Goal: Information Seeking & Learning: Find specific fact

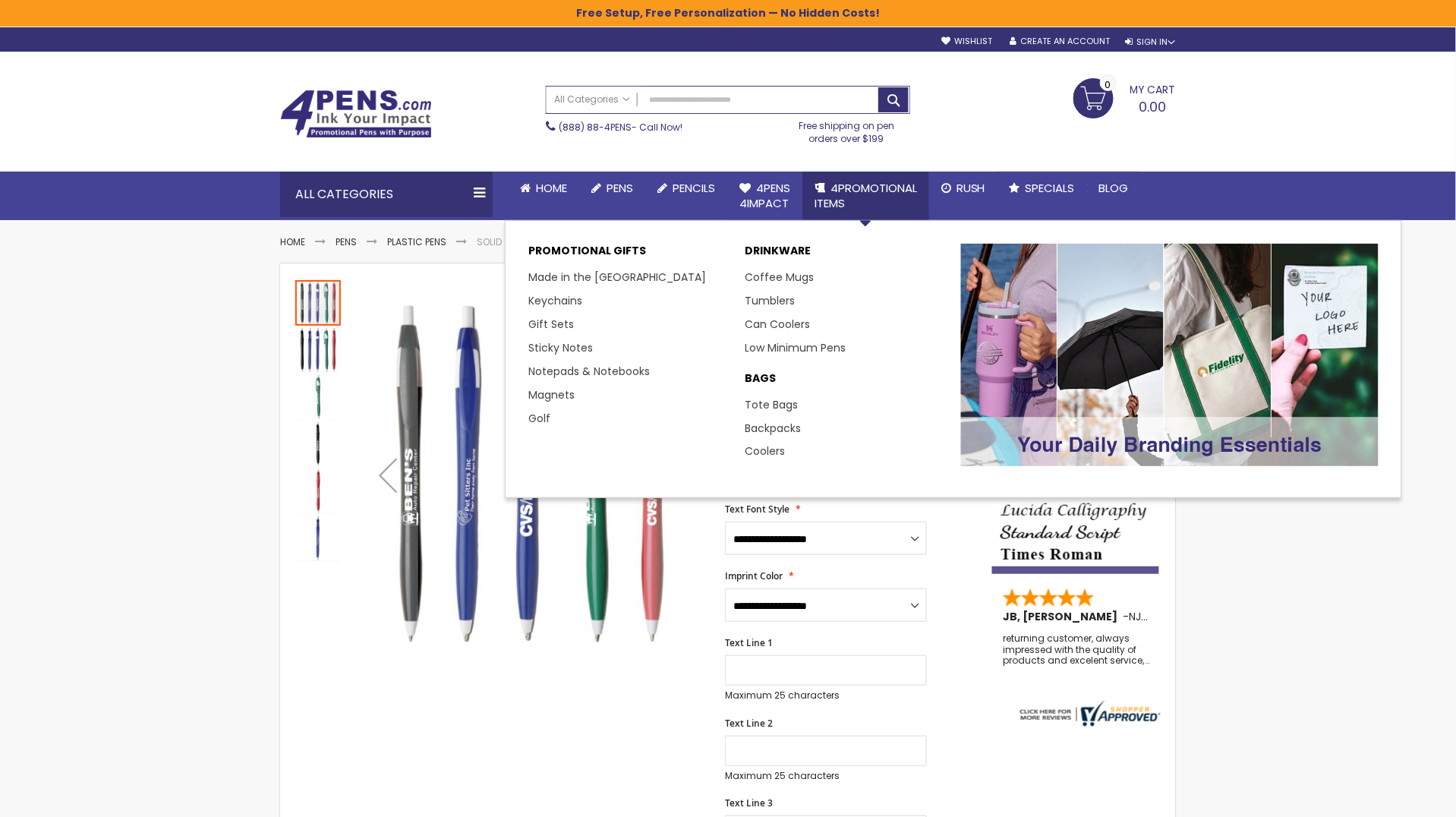
click at [848, 197] on span "4PROMOTIONAL ITEMS" at bounding box center [866, 196] width 103 height 31
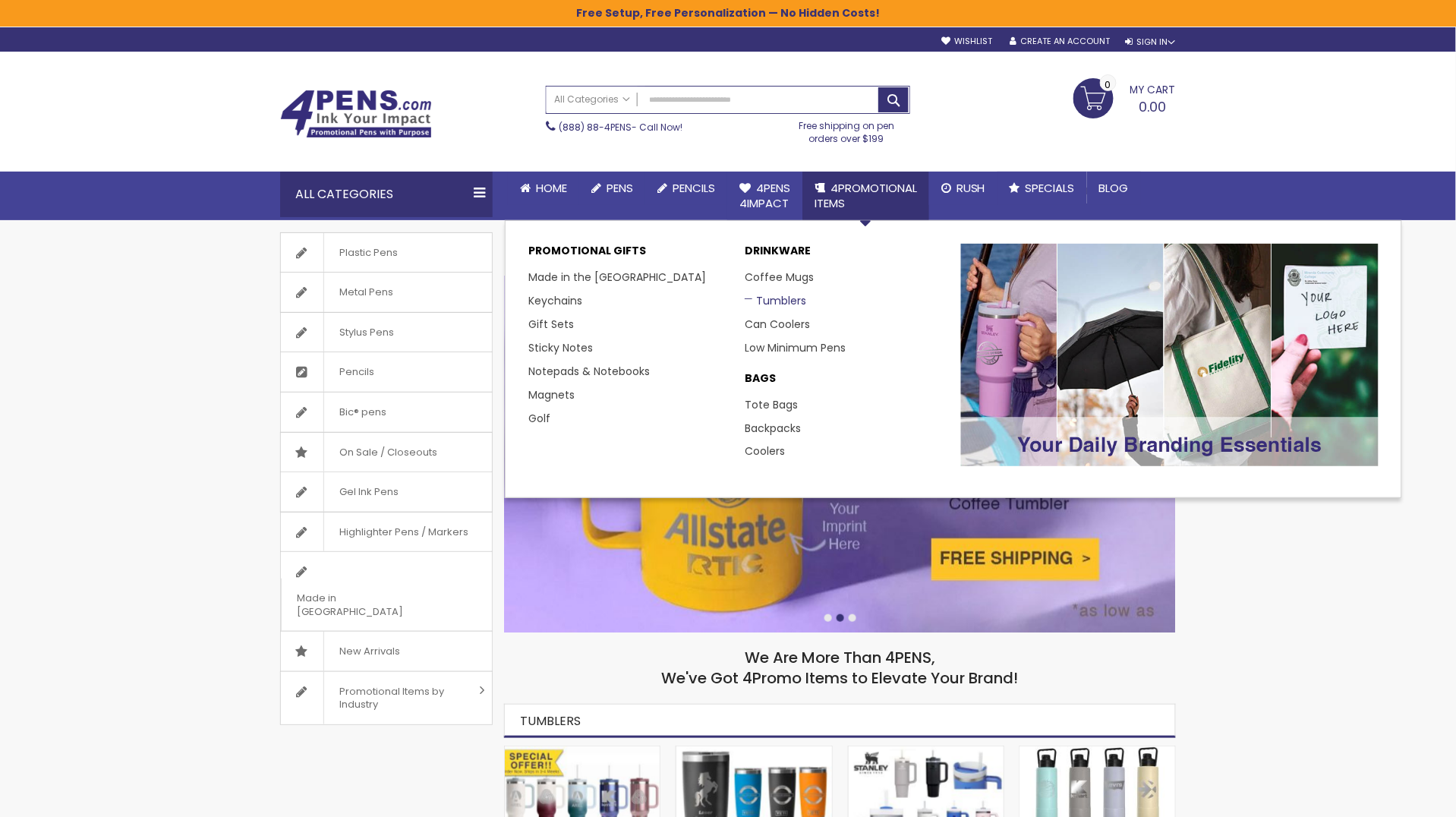
click at [756, 303] on link "Tumblers" at bounding box center [776, 300] width 61 height 15
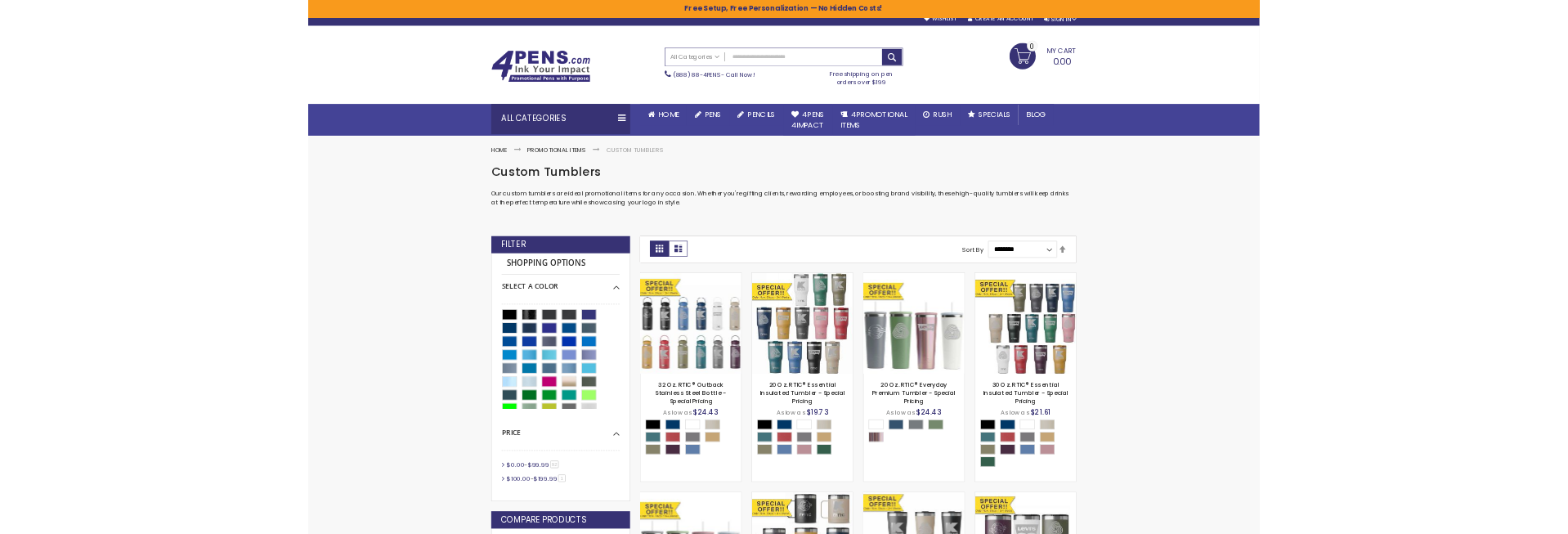
scroll to position [1, 0]
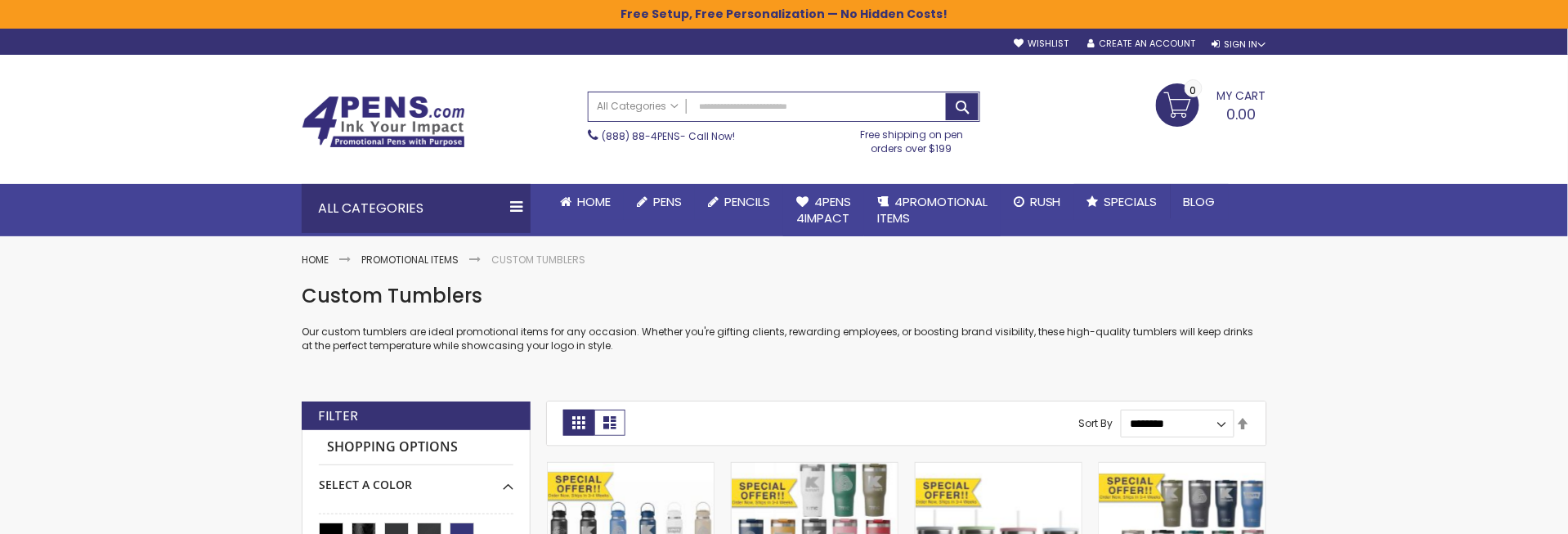
click at [389, 289] on h1 "Custom Tumblers" at bounding box center [784, 295] width 964 height 26
click at [438, 334] on p "Our custom tumblers are ideal promotional items for any occasion. Whether you'r…" at bounding box center [784, 337] width 964 height 26
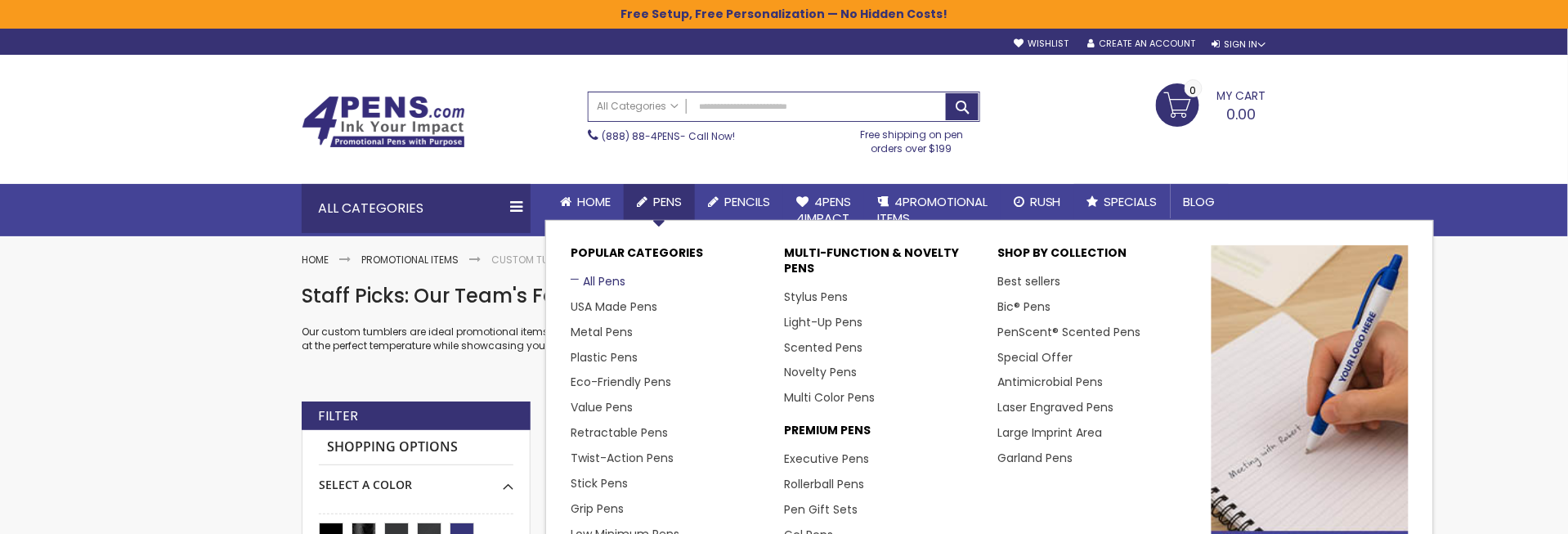
click at [589, 285] on link "All Pens" at bounding box center [598, 281] width 55 height 16
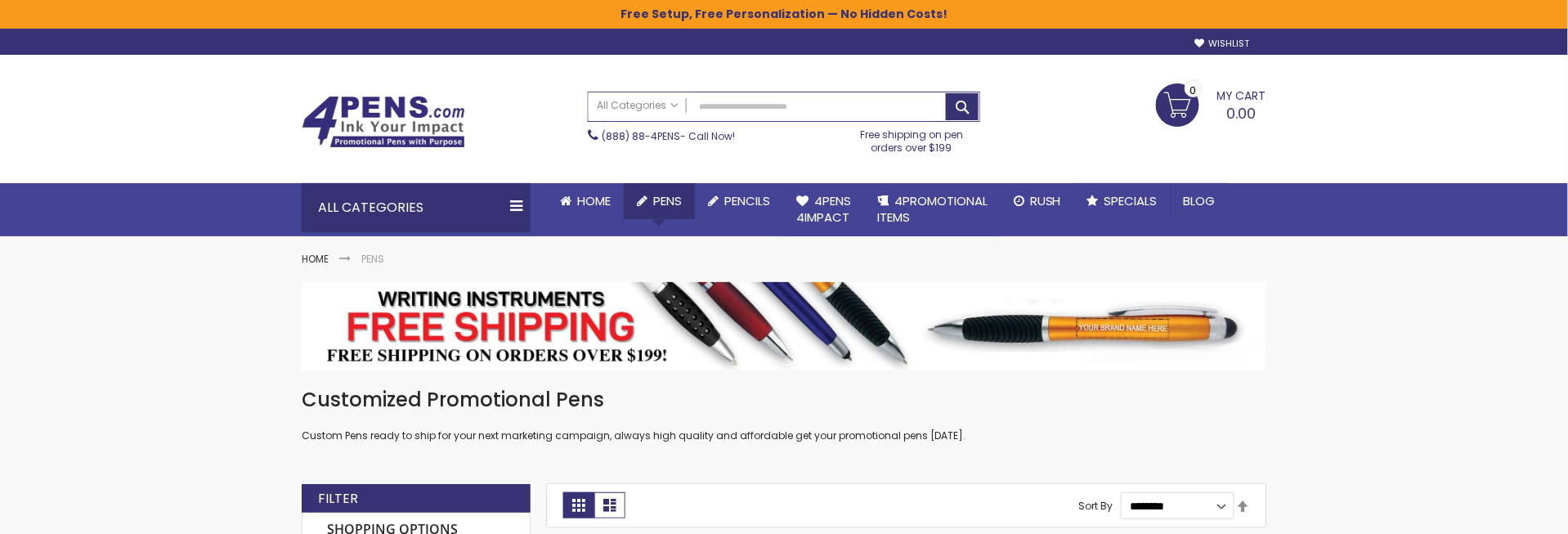
click at [654, 205] on span "Pens" at bounding box center [668, 200] width 28 height 17
click at [964, 352] on div at bounding box center [784, 326] width 964 height 88
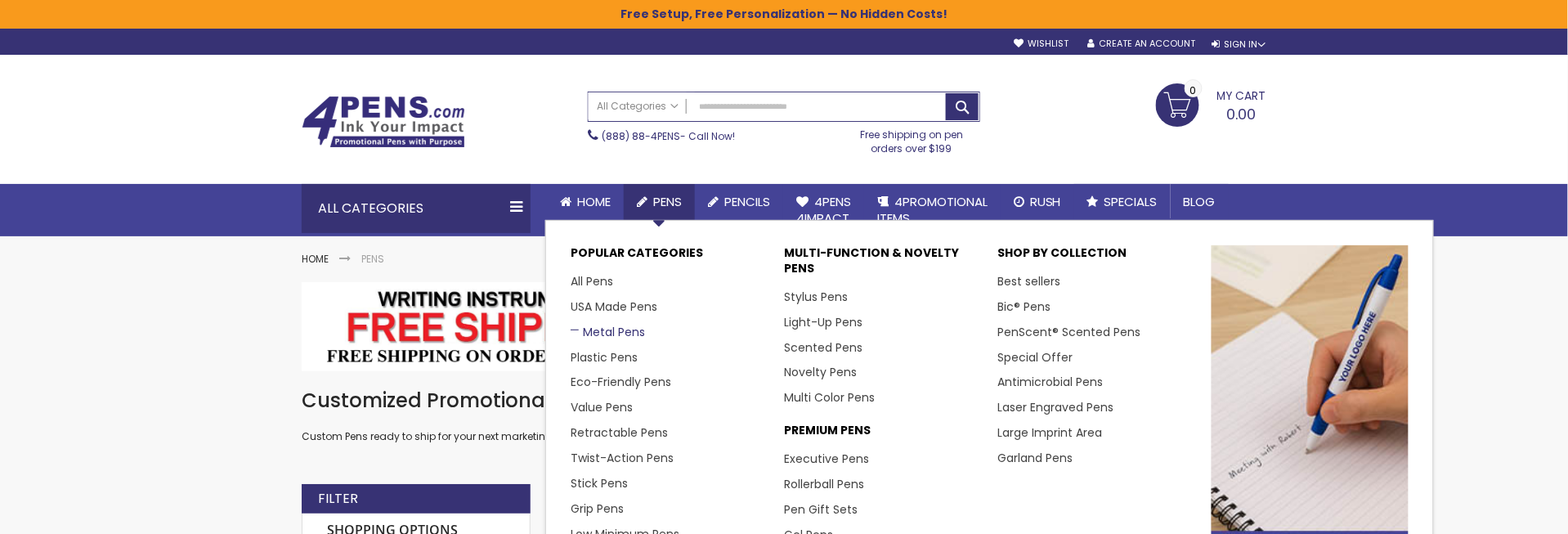
click at [595, 328] on link "Metal Pens" at bounding box center [608, 332] width 75 height 16
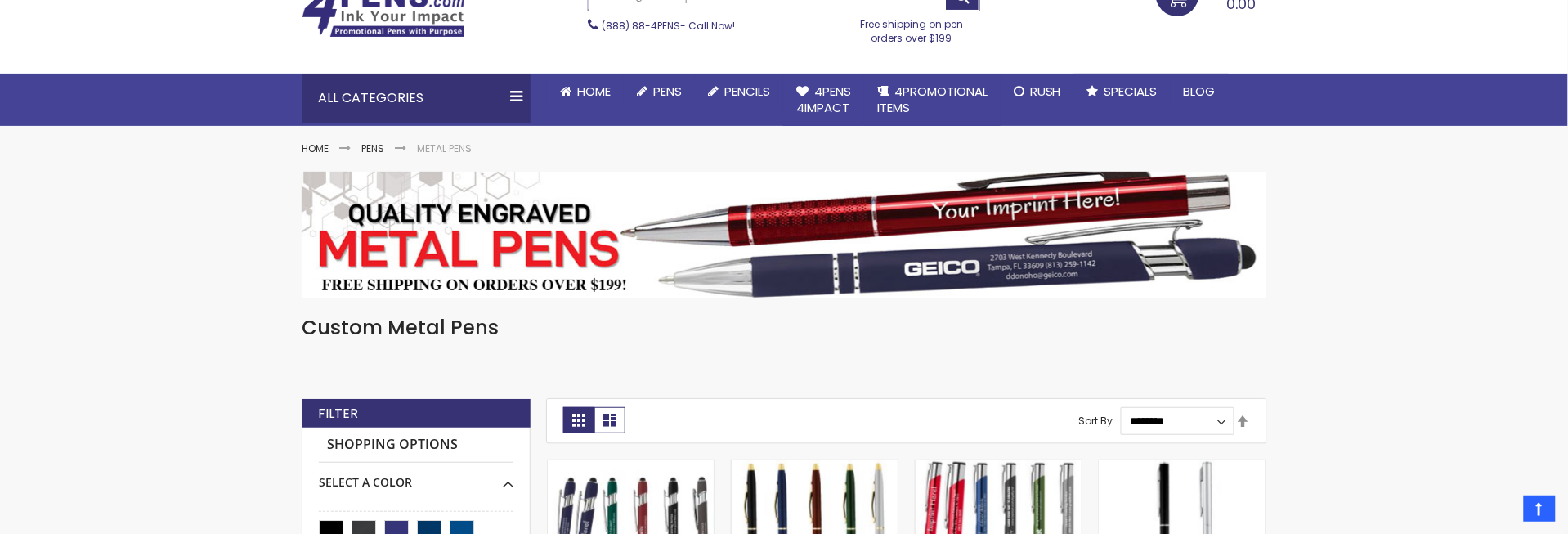
scroll to position [85, 0]
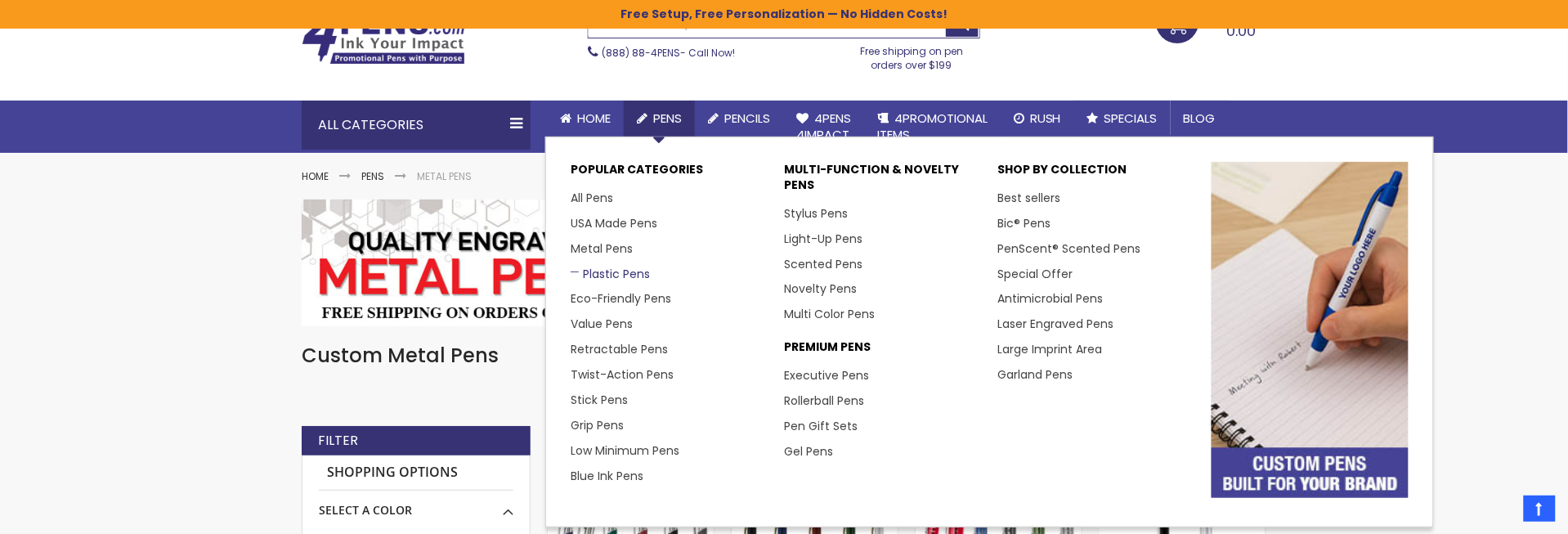
click at [612, 271] on link "Plastic Pens" at bounding box center [610, 273] width 79 height 16
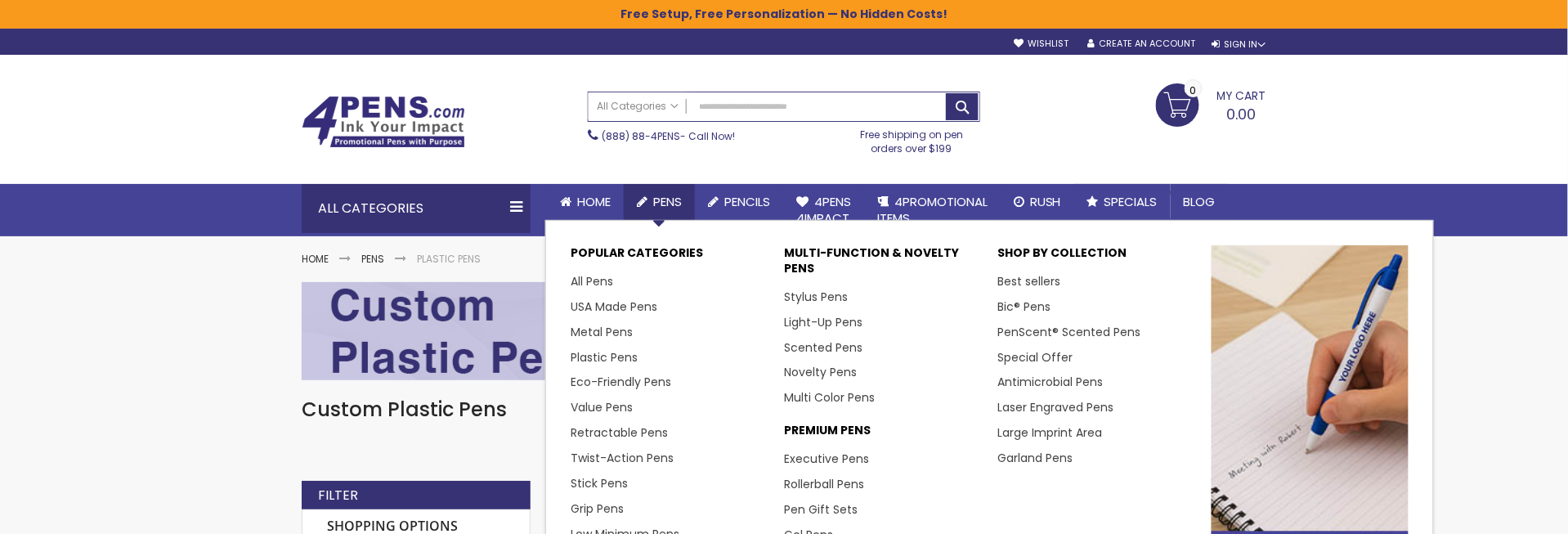
click at [597, 506] on link "Grip Pens" at bounding box center [597, 508] width 53 height 16
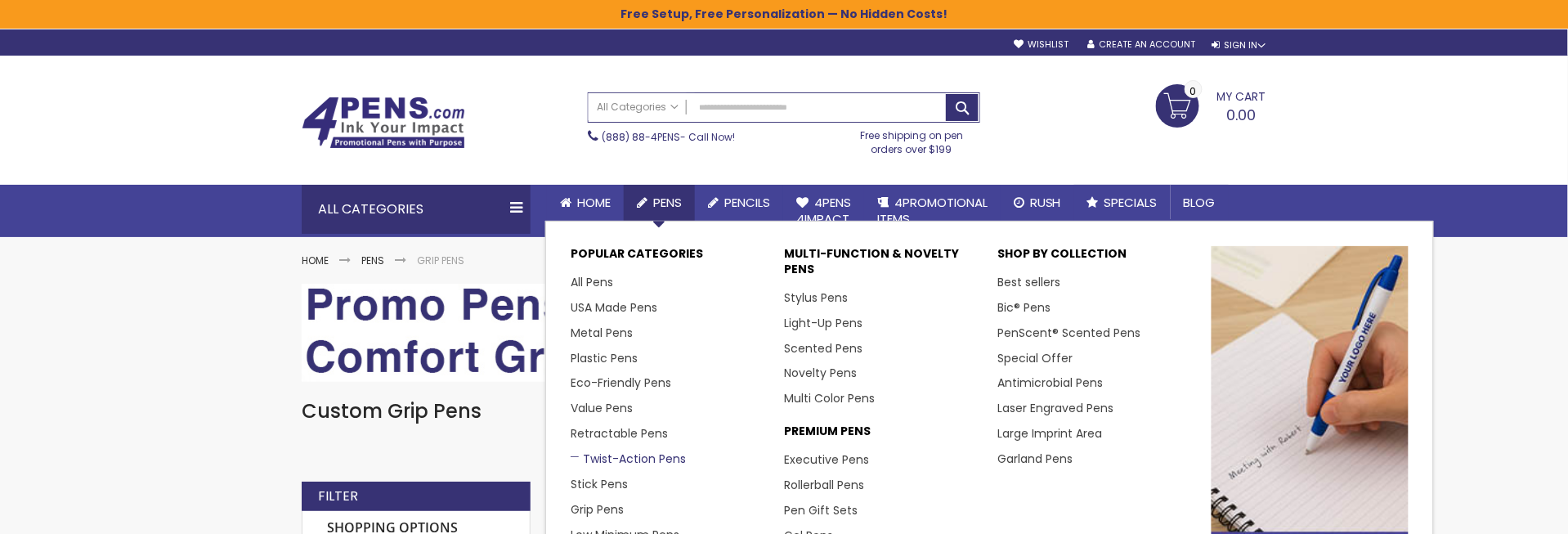
click at [592, 453] on link "Twist-Action Pens" at bounding box center [628, 458] width 115 height 16
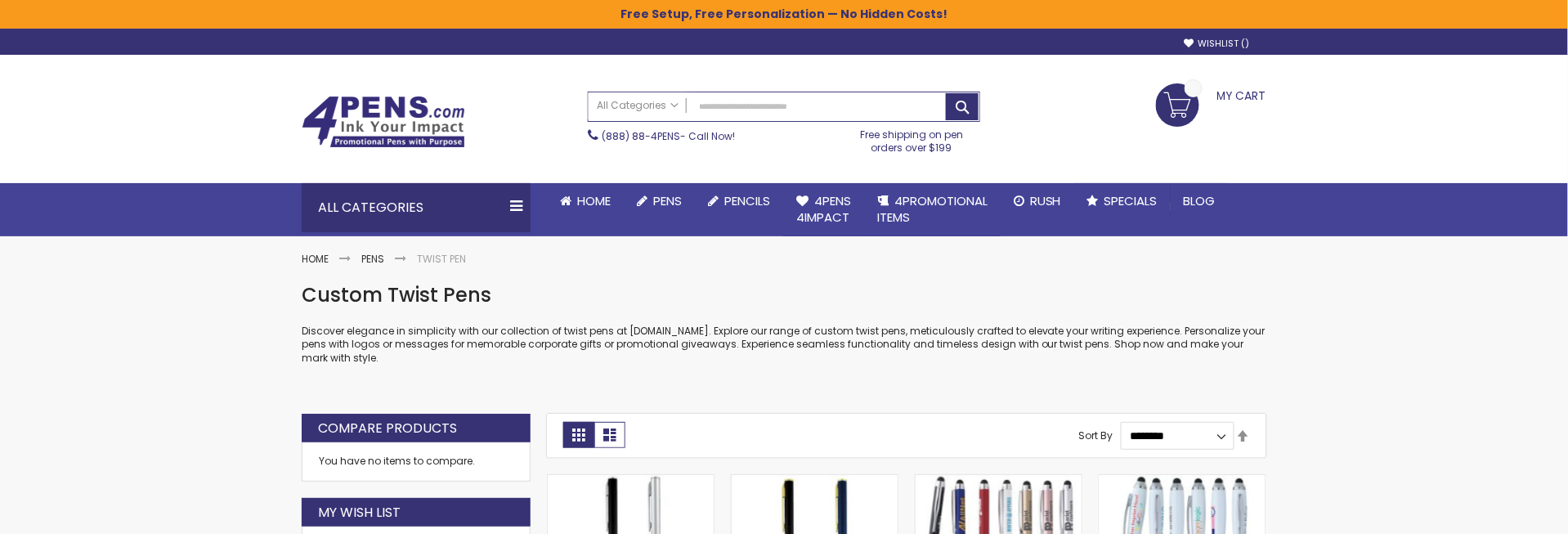
click at [723, 350] on p "Discover elegance in simplicity with our collection of twist pens at [DOMAIN_NA…" at bounding box center [784, 344] width 964 height 40
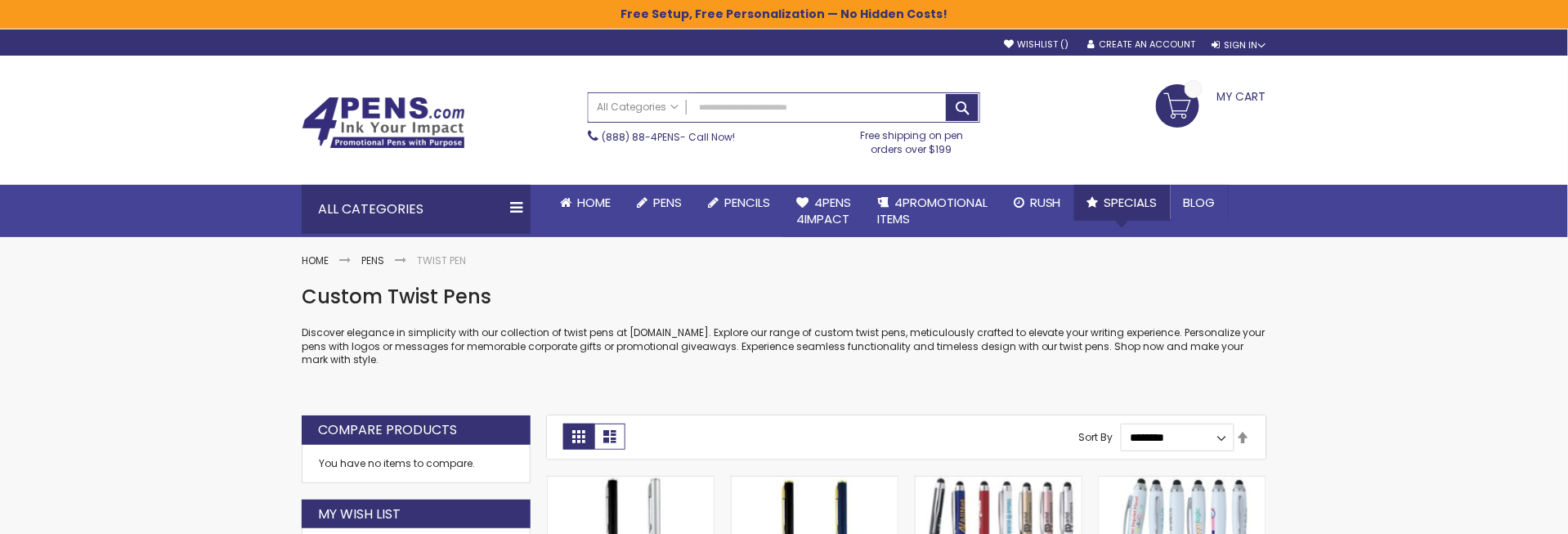
click at [1133, 196] on span "Specials" at bounding box center [1131, 202] width 53 height 17
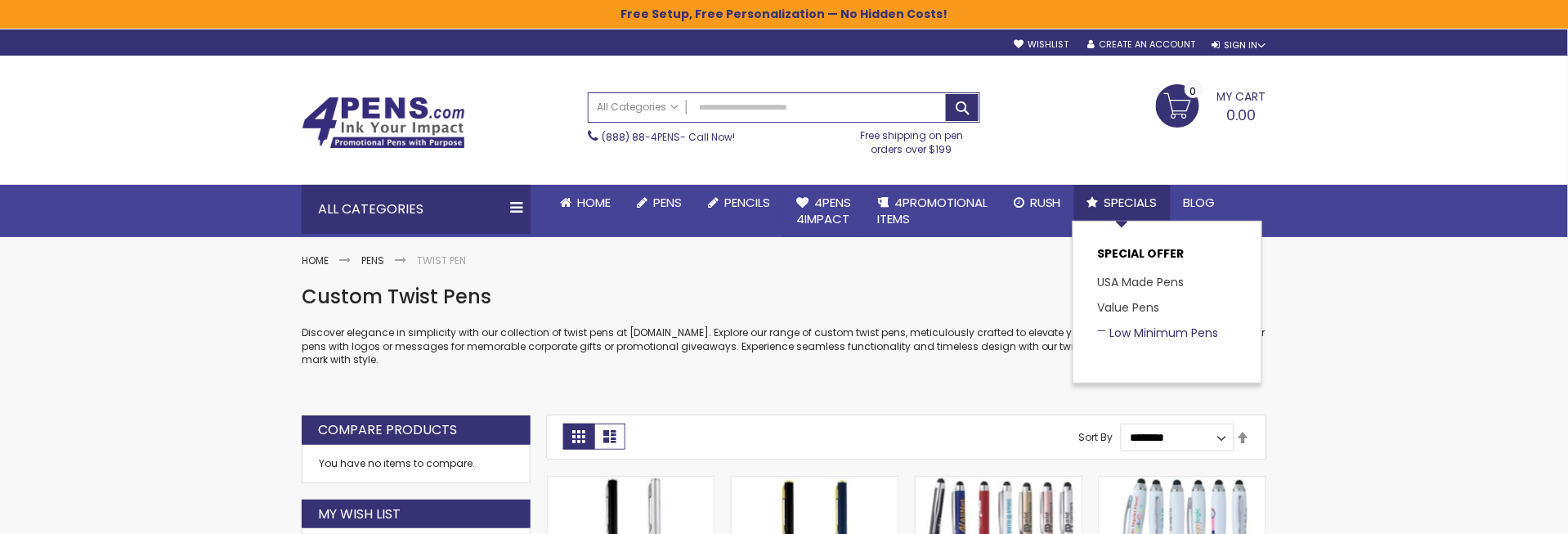
click at [1131, 336] on link "Low Minimum Pens" at bounding box center [1158, 333] width 121 height 16
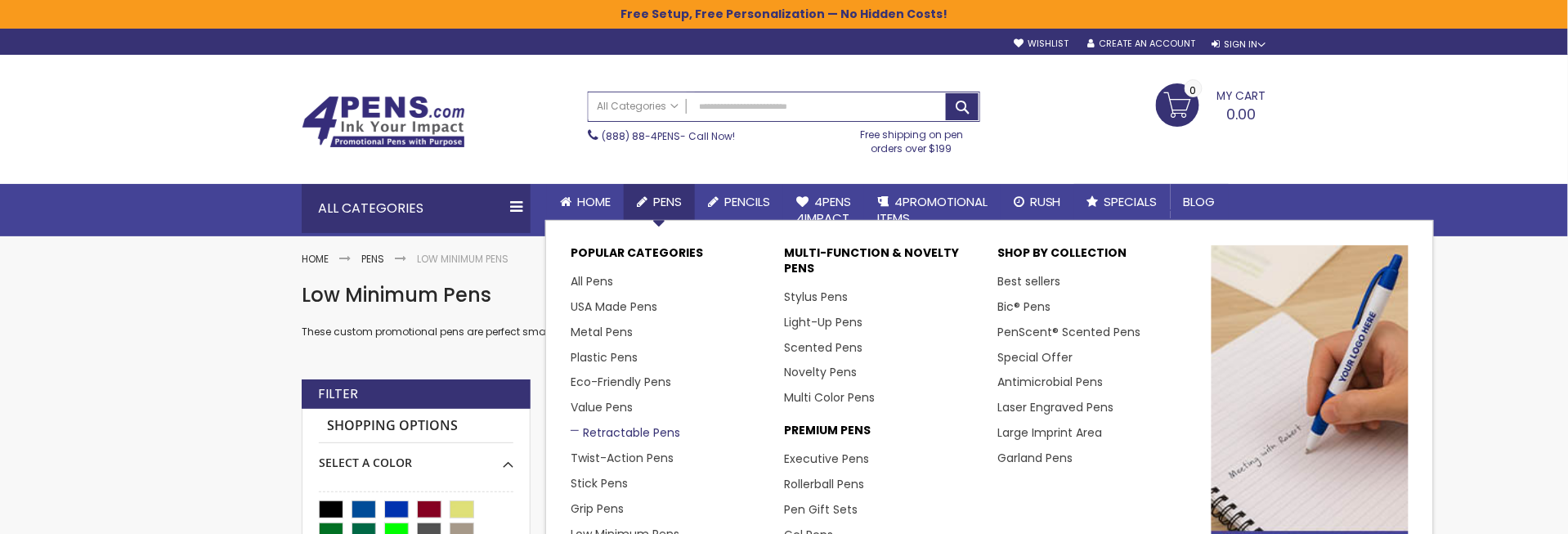
click at [614, 430] on link "Retractable Pens" at bounding box center [625, 433] width 110 height 16
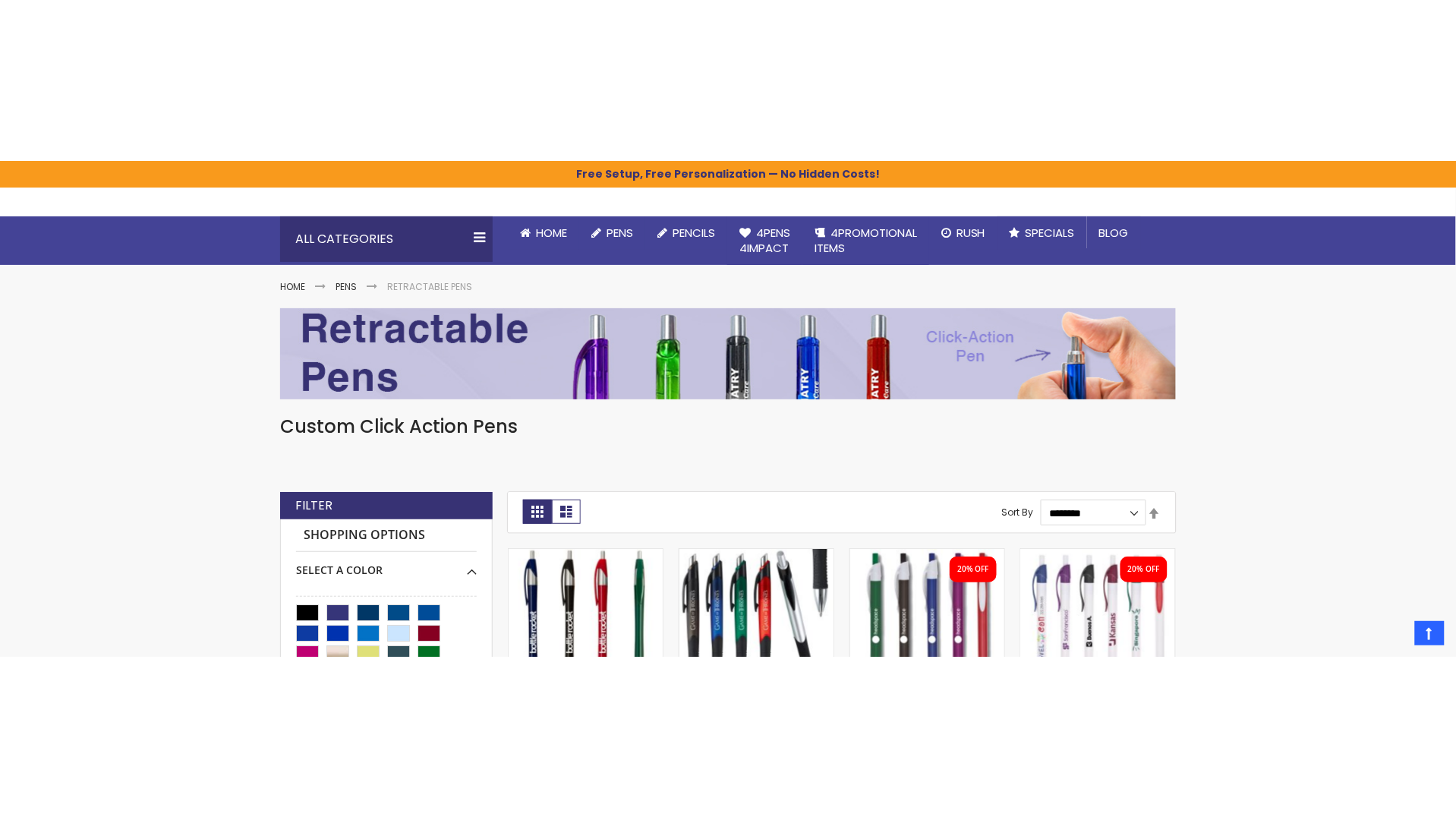
scroll to position [118, 0]
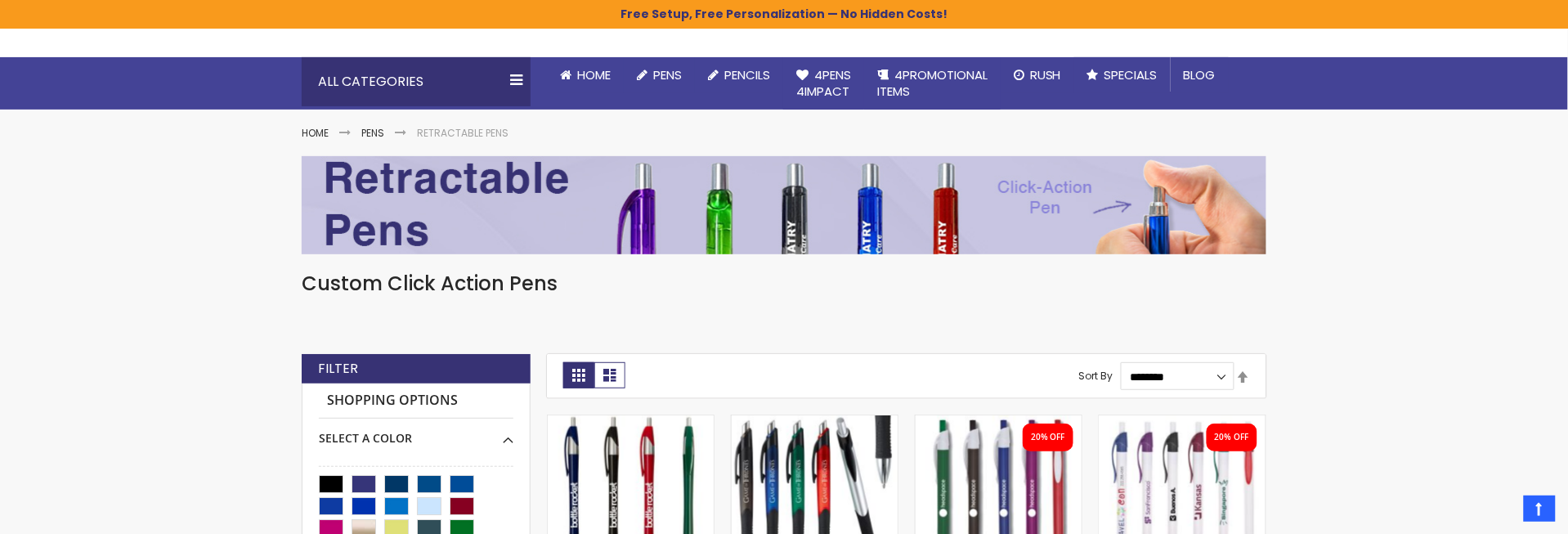
click at [554, 304] on div "Custom Click Action Pens" at bounding box center [784, 303] width 964 height 67
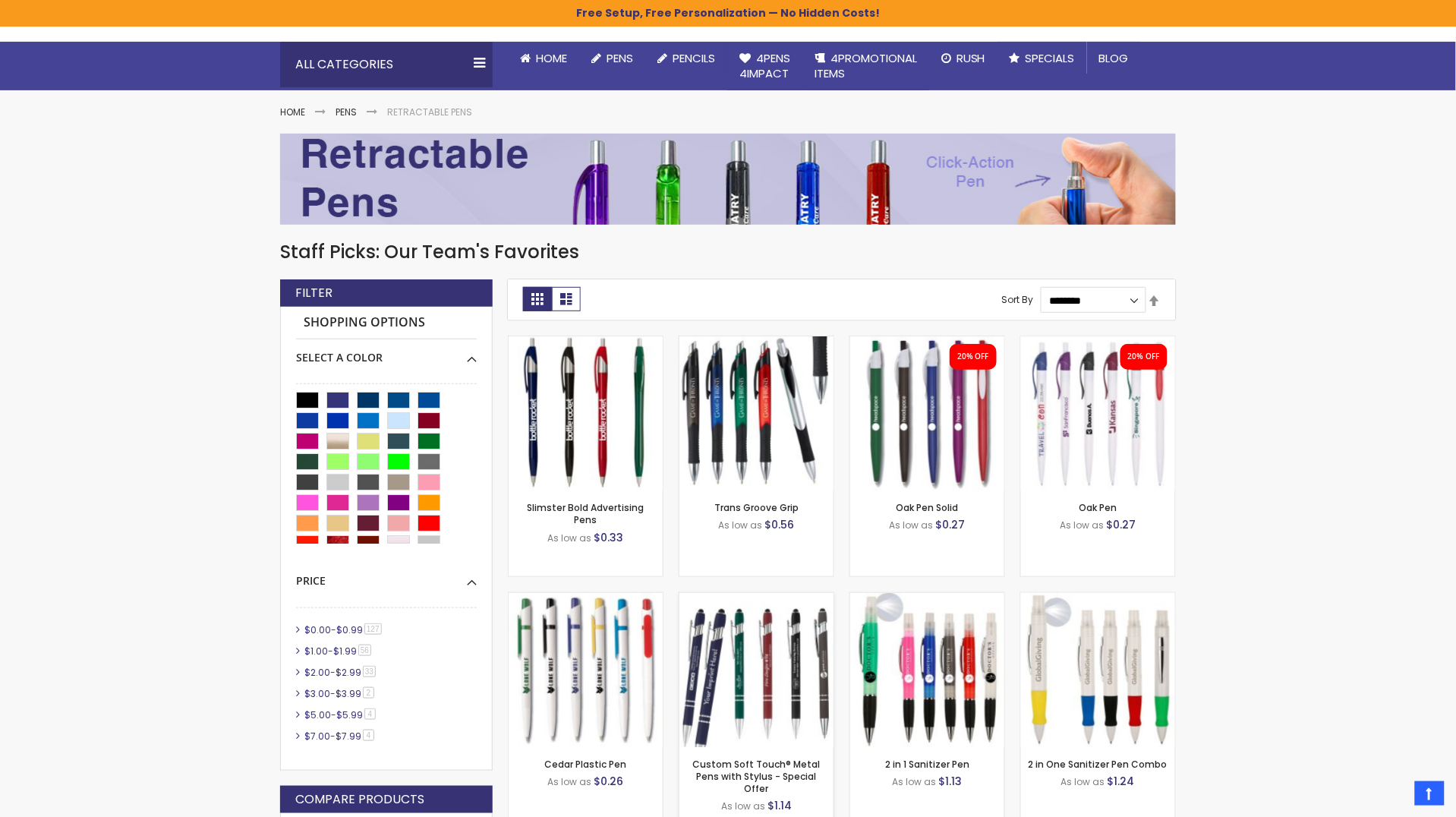
scroll to position [127, 0]
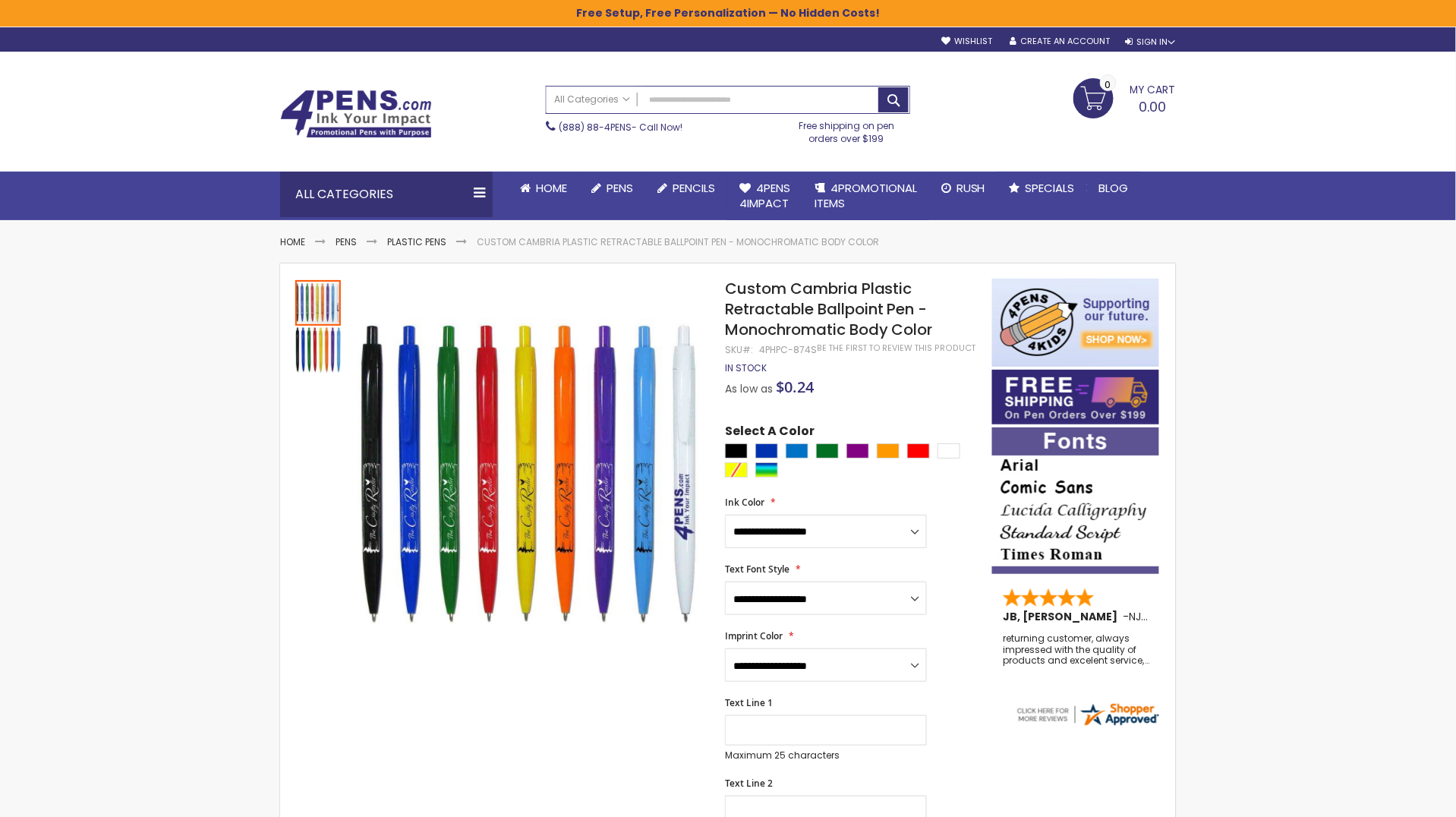
click at [745, 84] on div "Search All Categories All Categories Pens Plastic Pens Metal Pens Grip Pens Las…" at bounding box center [728, 115] width 365 height 74
click at [745, 95] on input "Search" at bounding box center [728, 100] width 363 height 26
type input "*******"
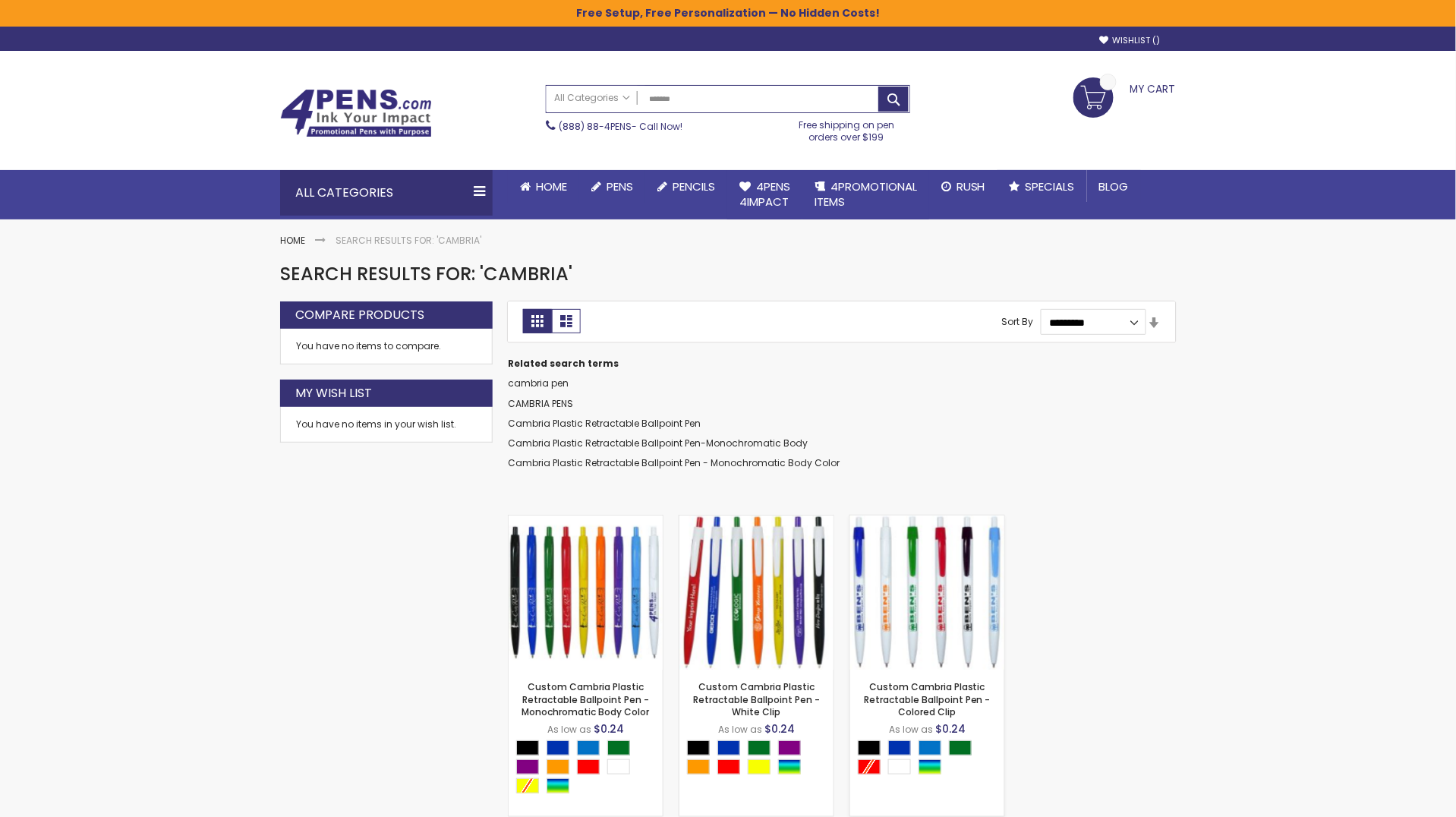
click at [924, 574] on img at bounding box center [927, 592] width 154 height 154
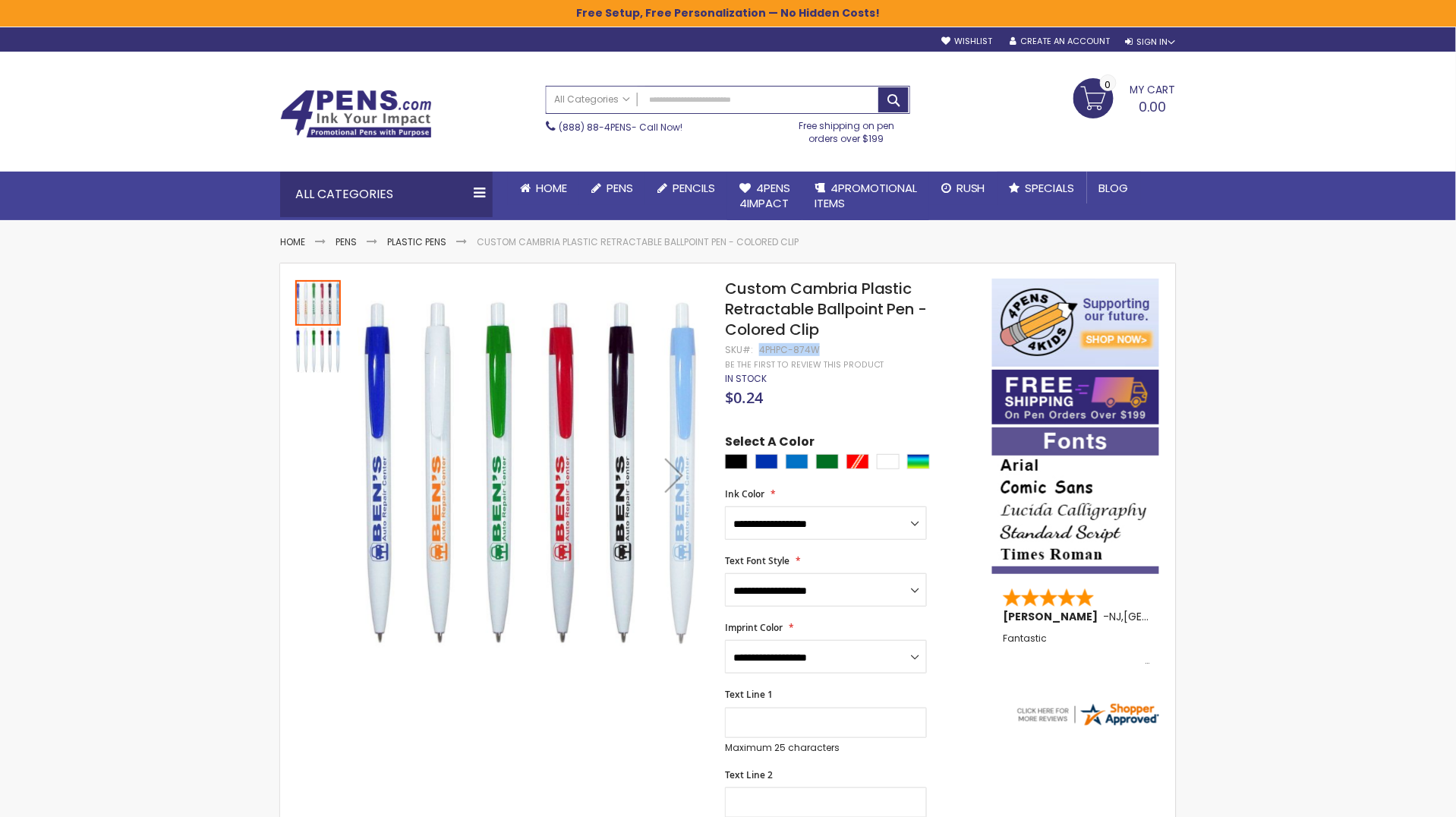
drag, startPoint x: 815, startPoint y: 348, endPoint x: 758, endPoint y: 348, distance: 57.0
click at [759, 348] on div "4PHPC-874W" at bounding box center [789, 350] width 60 height 12
copy div "4PHPC-874W"
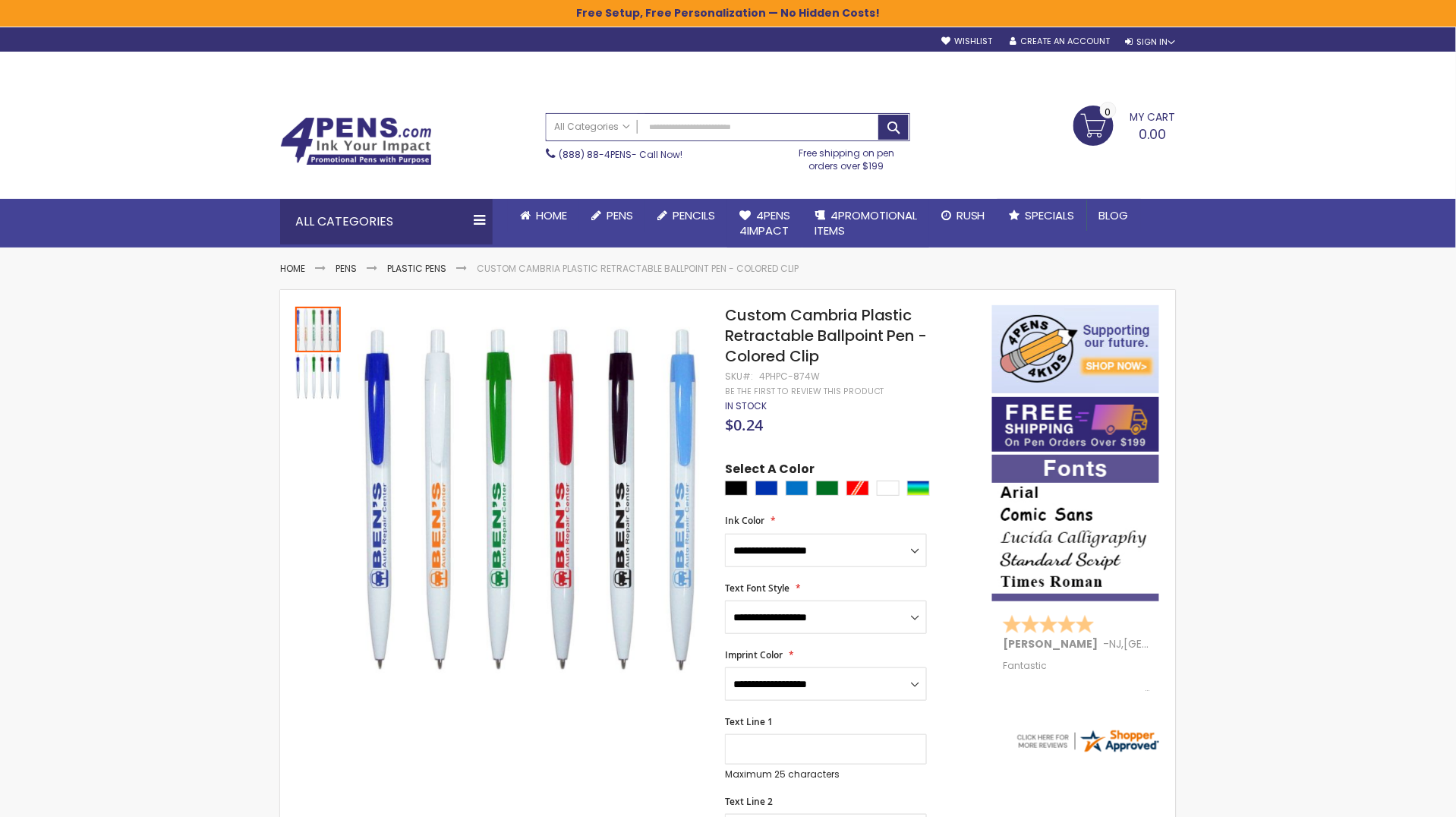
click at [803, 377] on div "4PHPC-874W" at bounding box center [789, 376] width 60 height 12
copy div "874W"
click at [843, 126] on input "Search" at bounding box center [728, 127] width 363 height 26
click at [802, 135] on input "Search" at bounding box center [728, 127] width 363 height 26
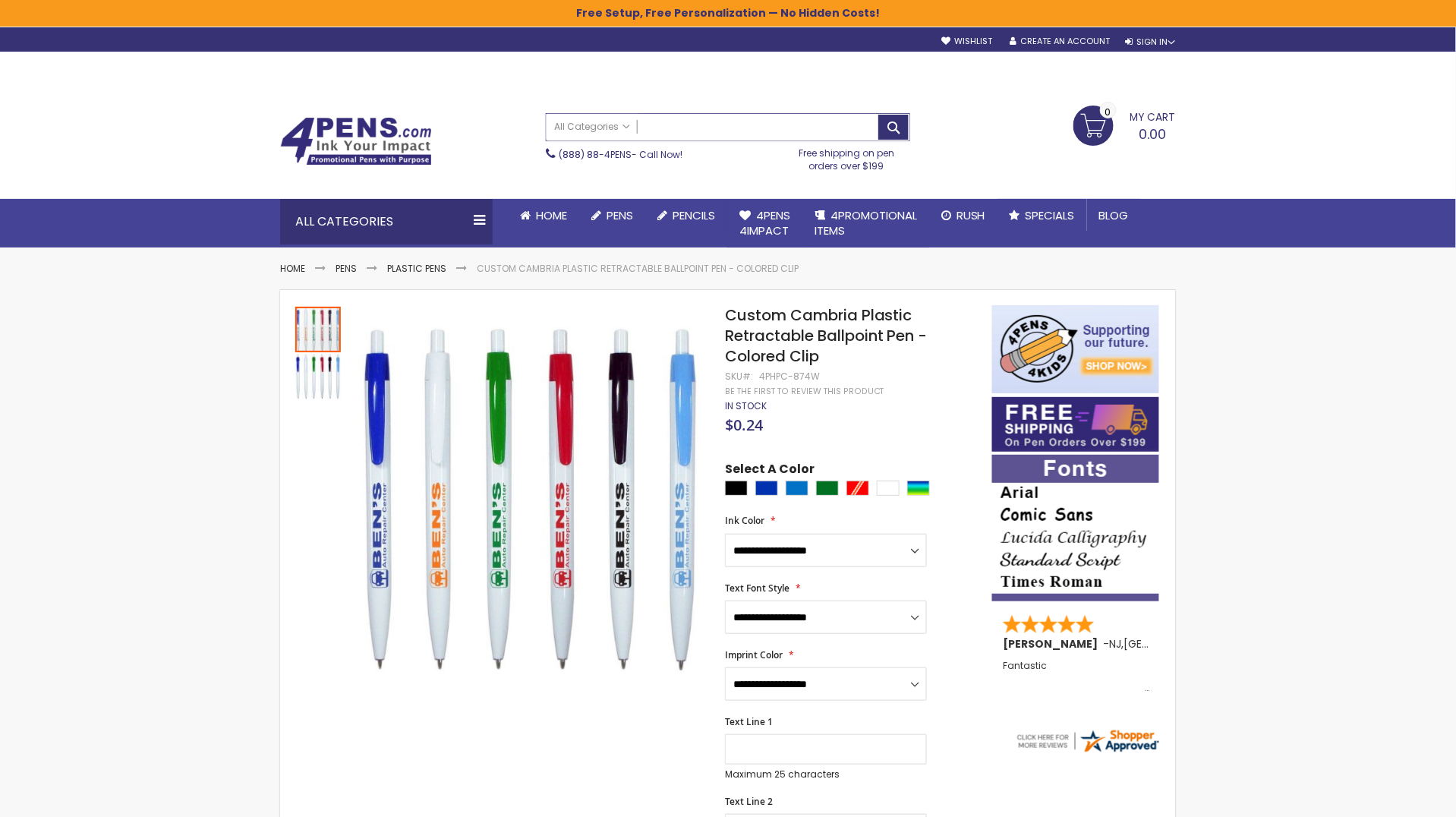
paste input "********"
click at [877, 130] on input "********" at bounding box center [728, 127] width 363 height 26
click at [887, 130] on button "Search" at bounding box center [893, 127] width 31 height 25
type input "********"
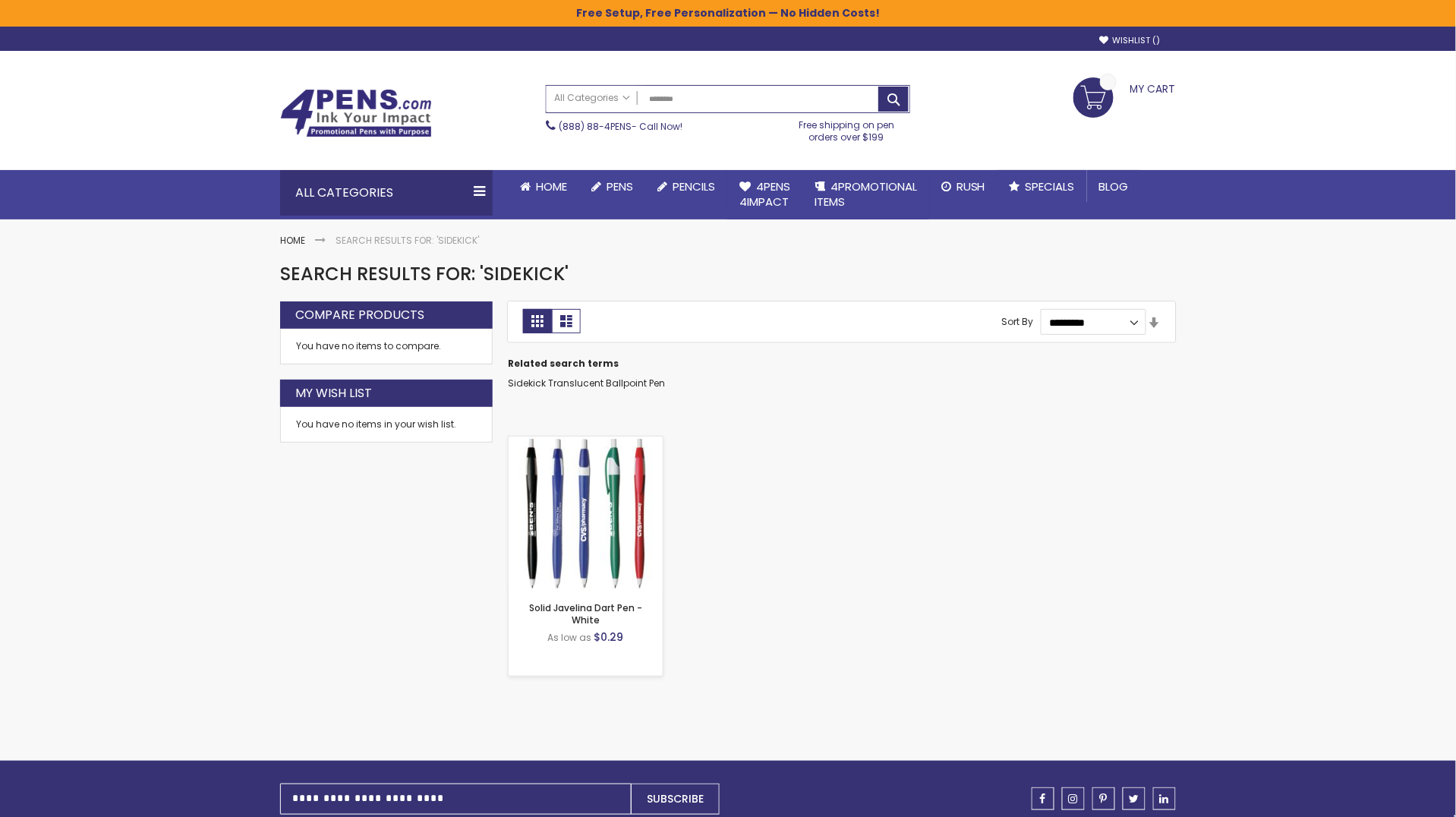
click at [608, 479] on img at bounding box center [585, 514] width 154 height 154
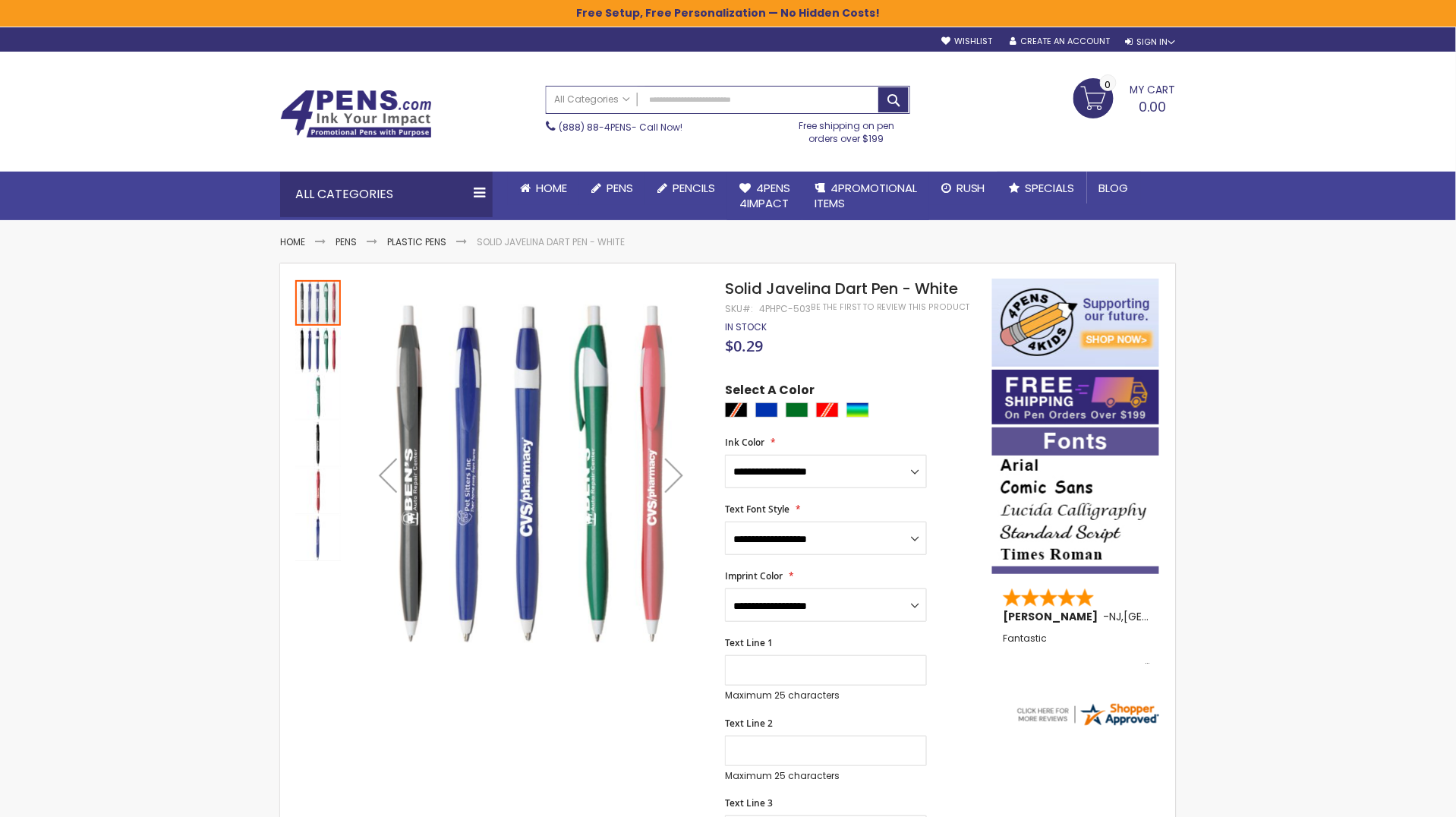
click at [857, 358] on div "**********" at bounding box center [851, 819] width 252 height 927
click at [757, 93] on input "Search" at bounding box center [728, 100] width 363 height 26
type input "*******"
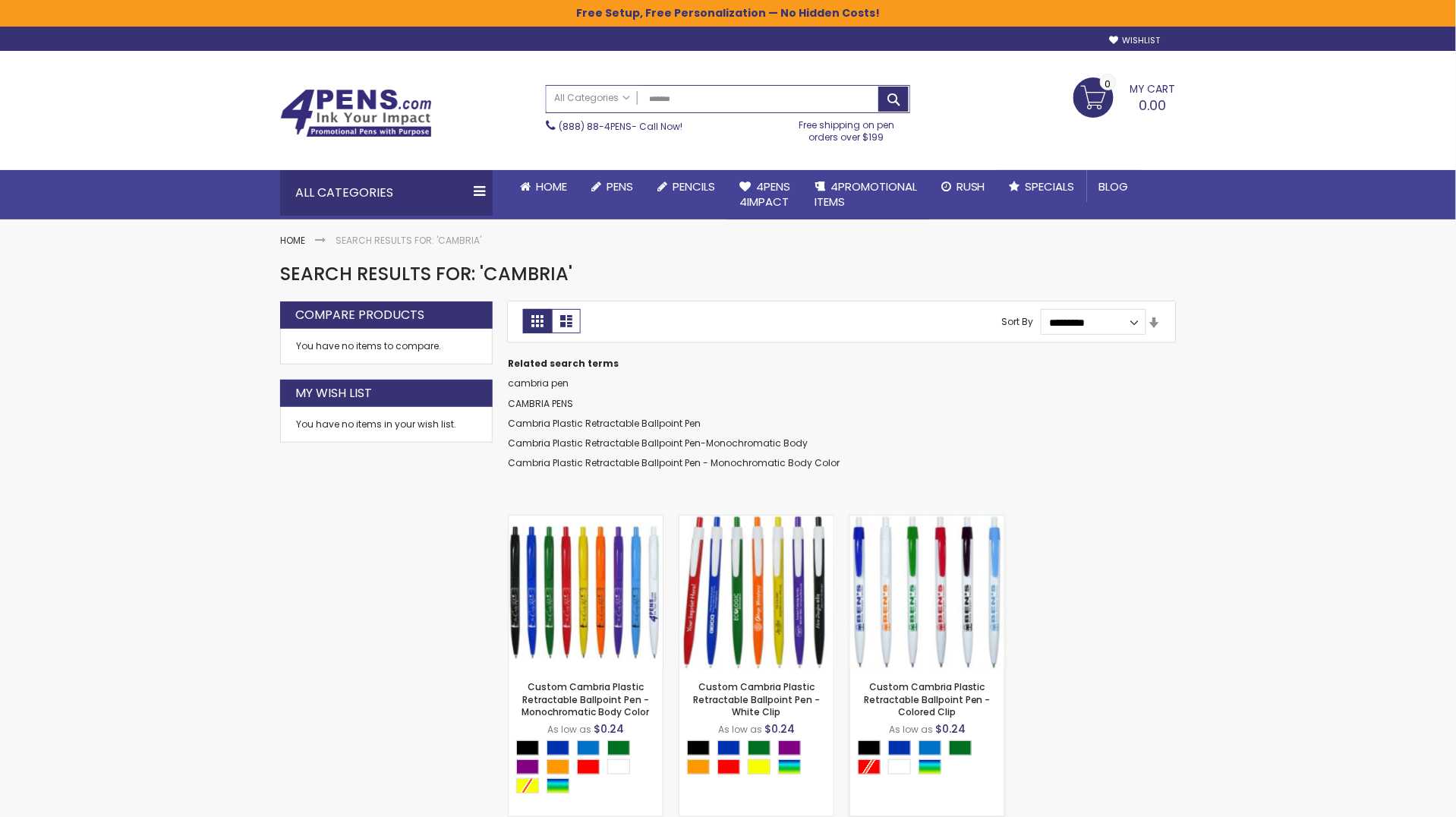
click at [867, 561] on img at bounding box center [927, 592] width 154 height 154
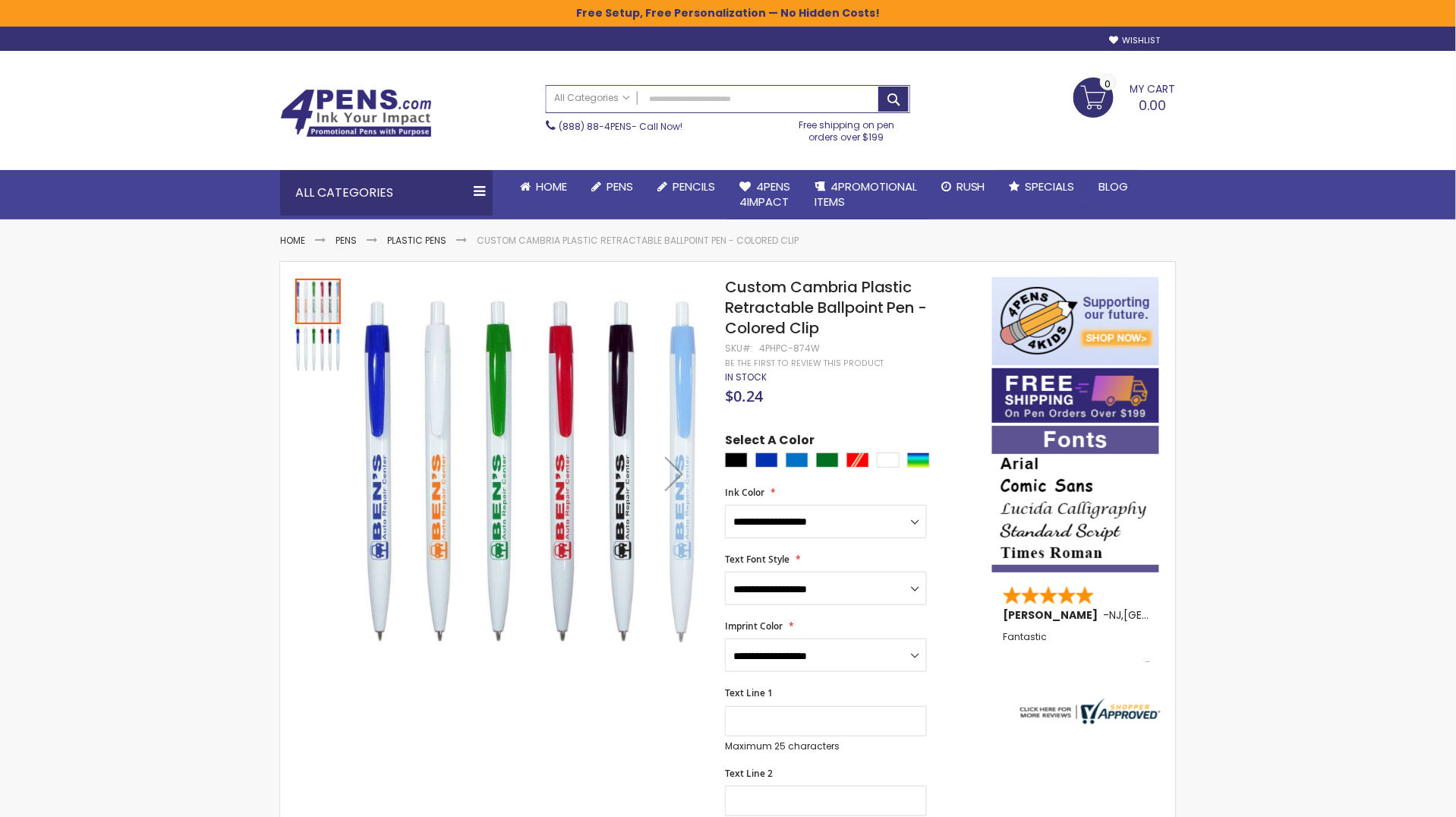
click at [784, 294] on span "Custom Cambria Plastic Retractable Ballpoint Pen - Colored Clip" at bounding box center [826, 307] width 203 height 62
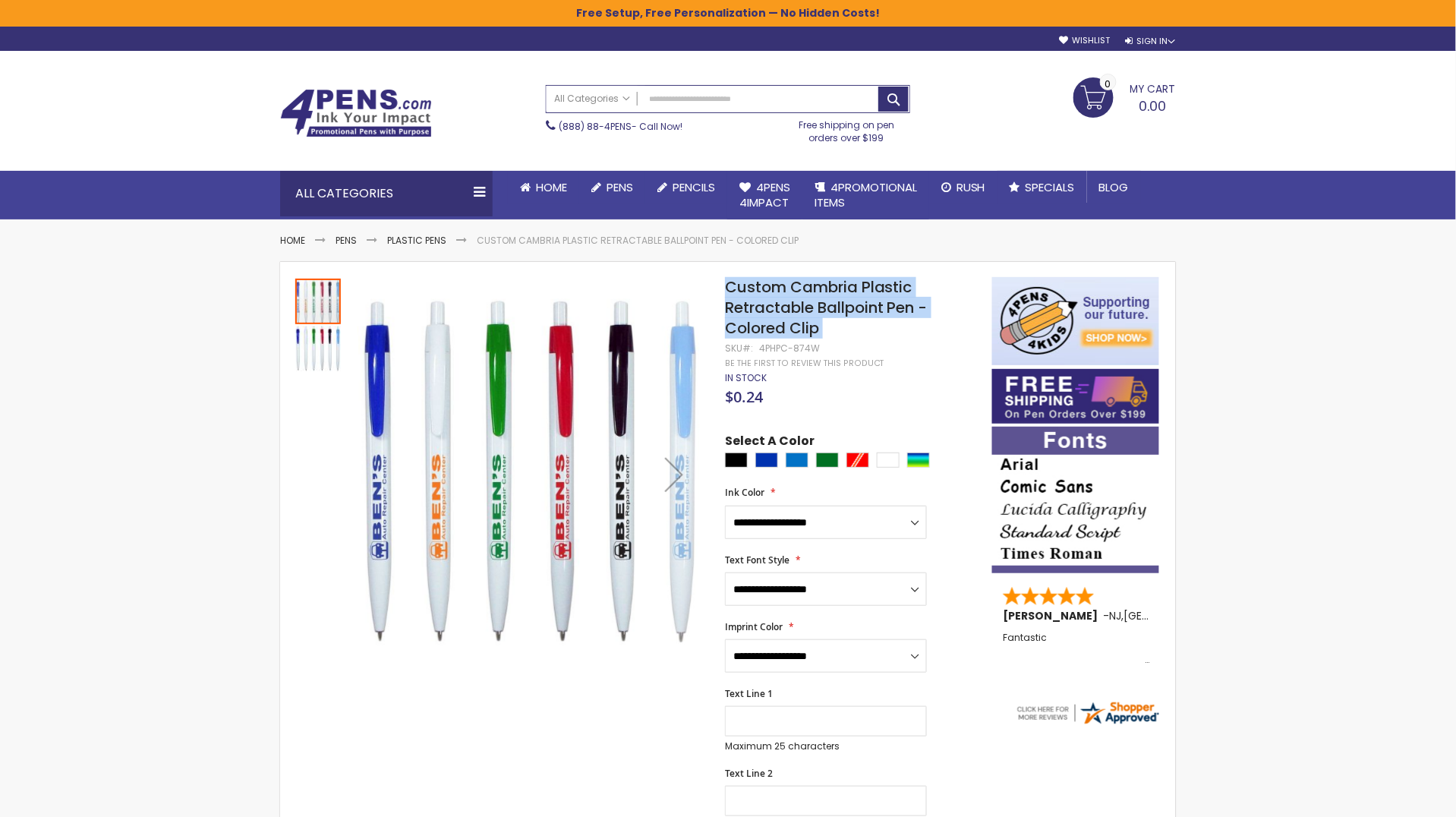
click at [784, 294] on span "Custom Cambria Plastic Retractable Ballpoint Pen - Colored Clip" at bounding box center [826, 307] width 203 height 62
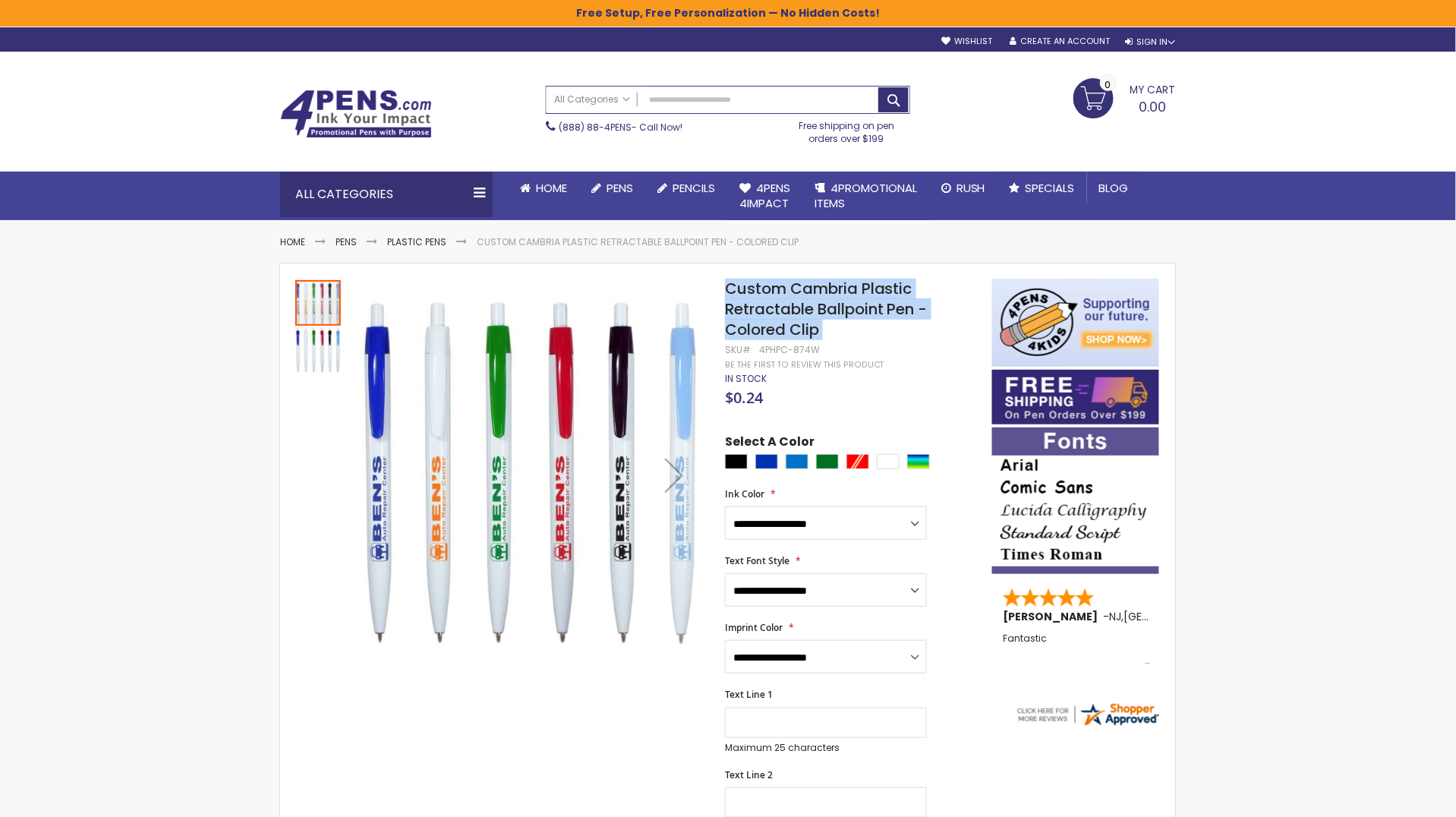
copy div "Custom Cambria Plastic Retractable Ballpoint Pen - Colored Clip"
click at [797, 302] on span "Custom Cambria Plastic Retractable Ballpoint Pen - Colored Clip" at bounding box center [826, 308] width 203 height 62
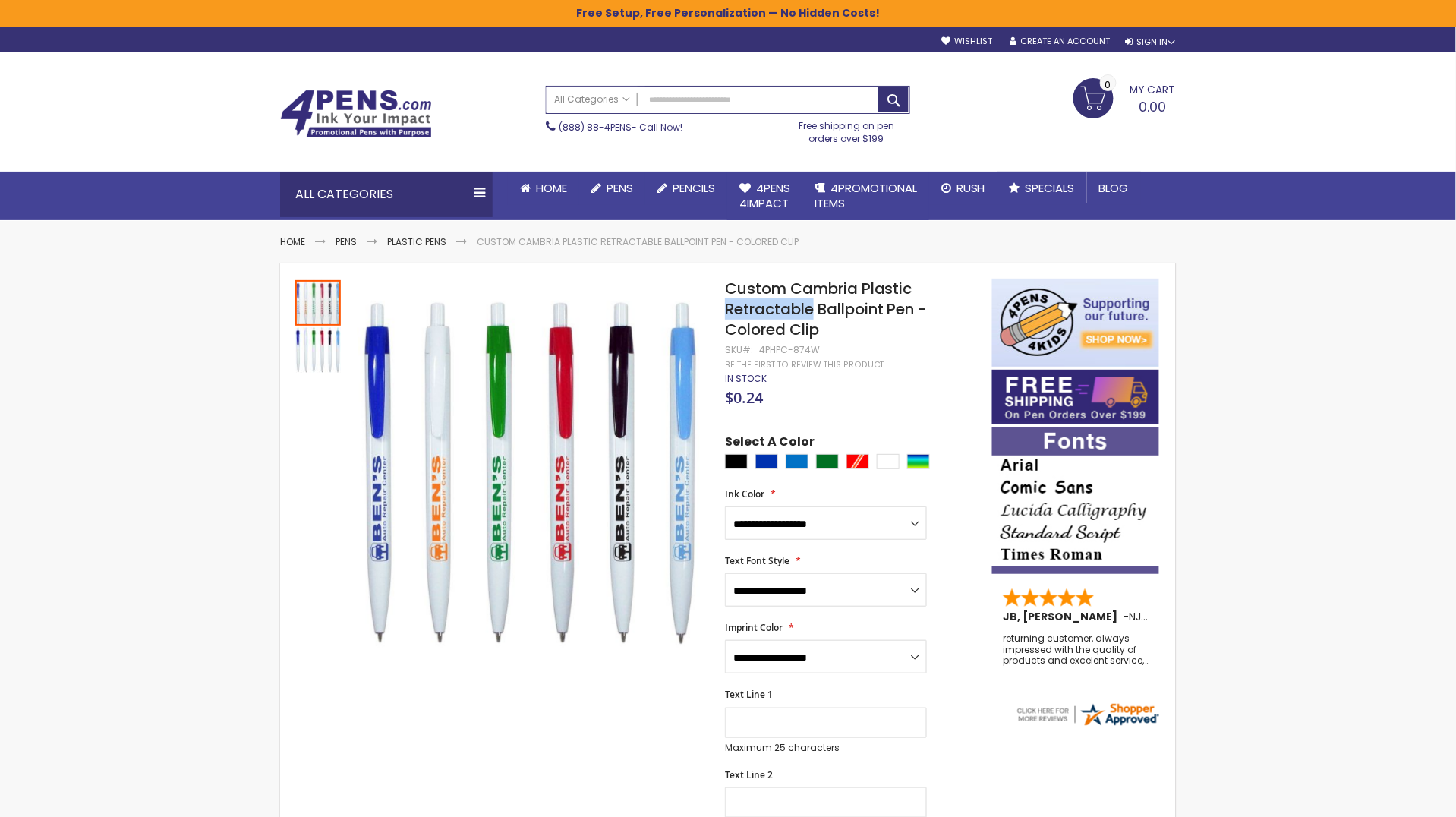
click at [797, 302] on span "Custom Cambria Plastic Retractable Ballpoint Pen - Colored Clip" at bounding box center [826, 308] width 203 height 62
click at [852, 330] on h1 "Custom Cambria Plastic Retractable Ballpoint Pen - Colored Clip" at bounding box center [851, 309] width 252 height 61
drag, startPoint x: 759, startPoint y: 348, endPoint x: 815, endPoint y: 350, distance: 56.0
click at [815, 350] on div "4PHPC-874W" at bounding box center [789, 350] width 60 height 12
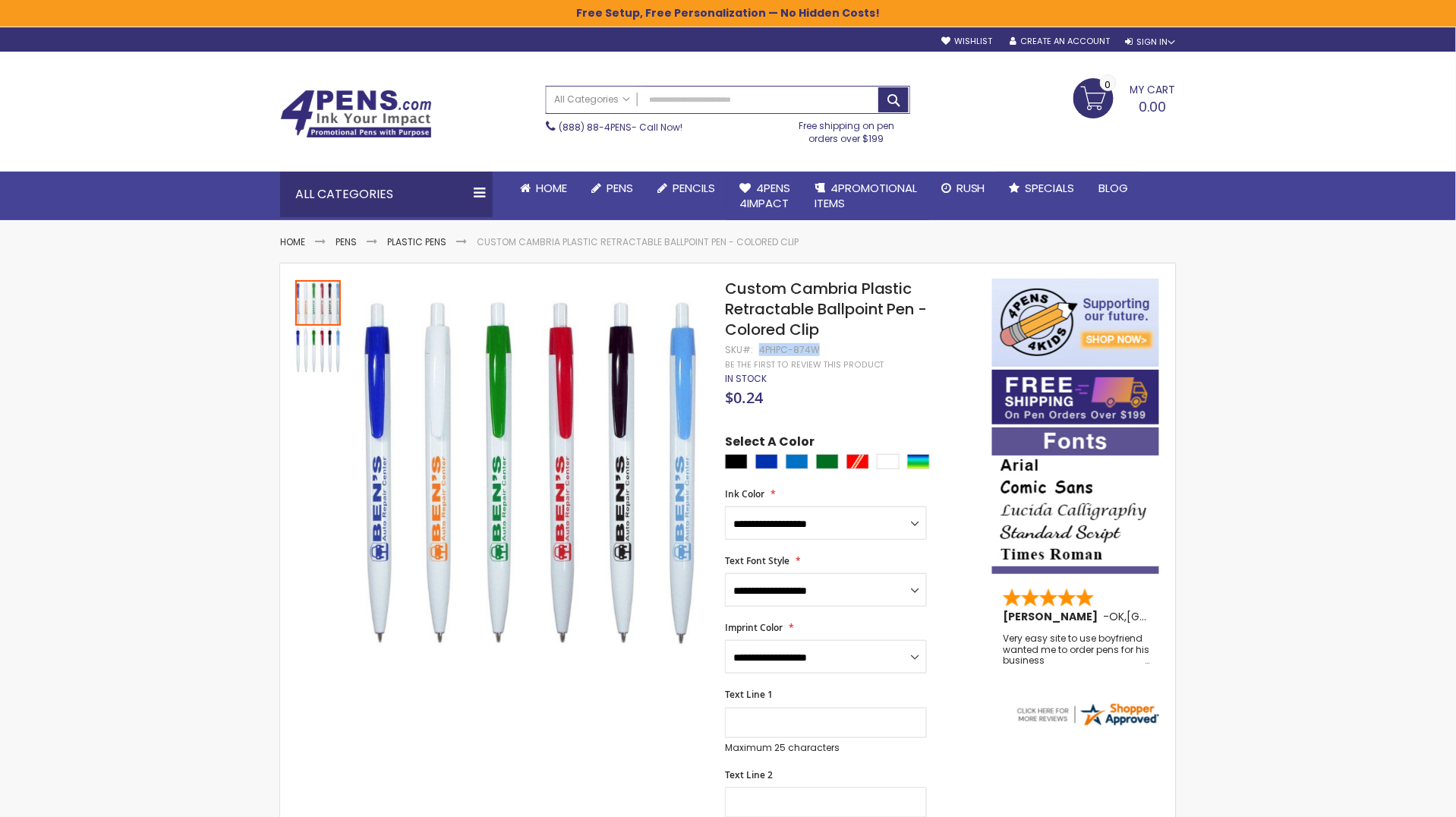
copy div "4PHPC-874W"
